Goal: Transaction & Acquisition: Purchase product/service

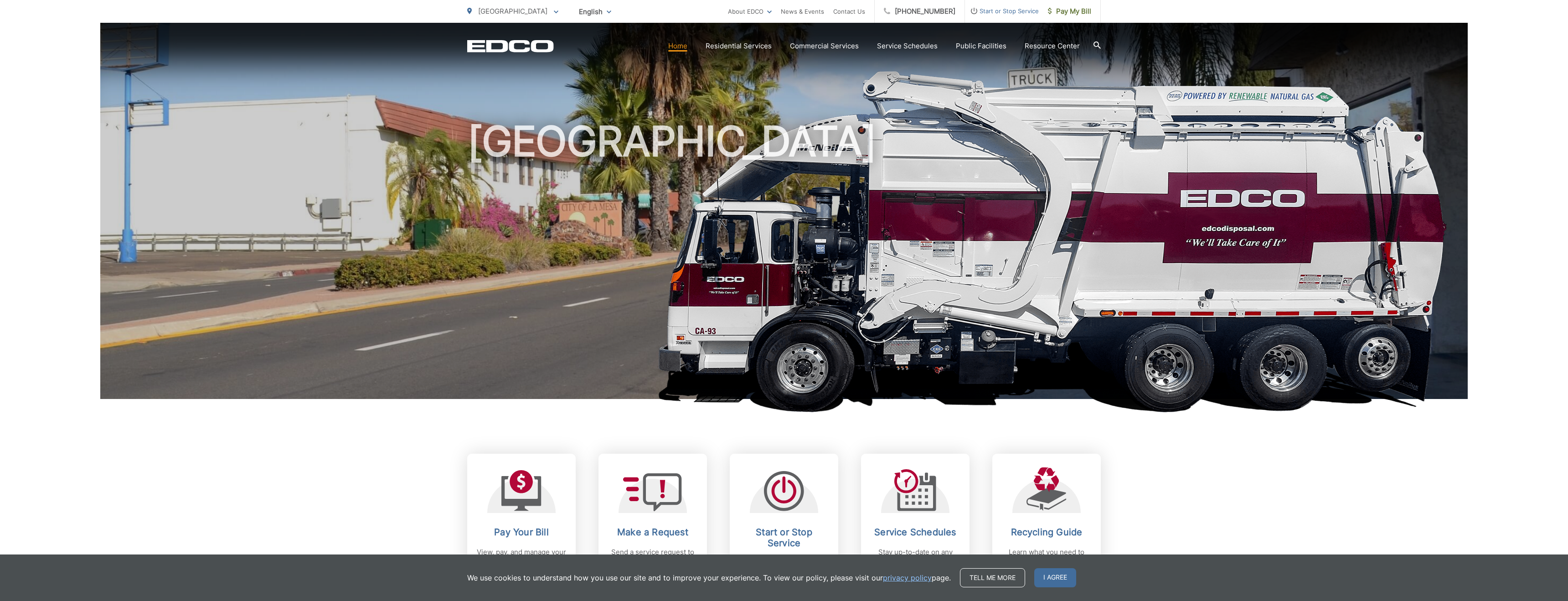
click at [1061, 12] on span "Pay My Bill" at bounding box center [1069, 11] width 43 height 11
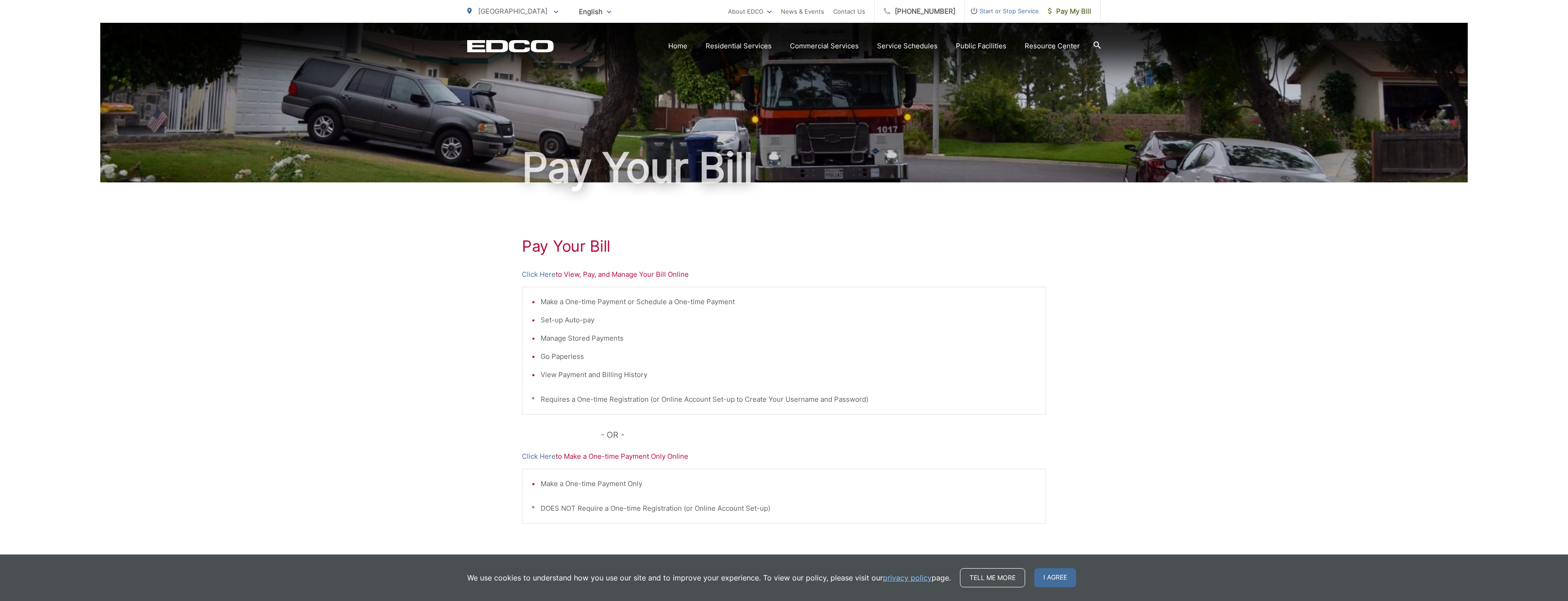
click at [580, 273] on p "Click Here to View, Pay, and Manage Your Bill Online" at bounding box center [784, 274] width 524 height 11
click at [529, 273] on link "Click Here" at bounding box center [539, 274] width 34 height 11
